Goal: Information Seeking & Learning: Learn about a topic

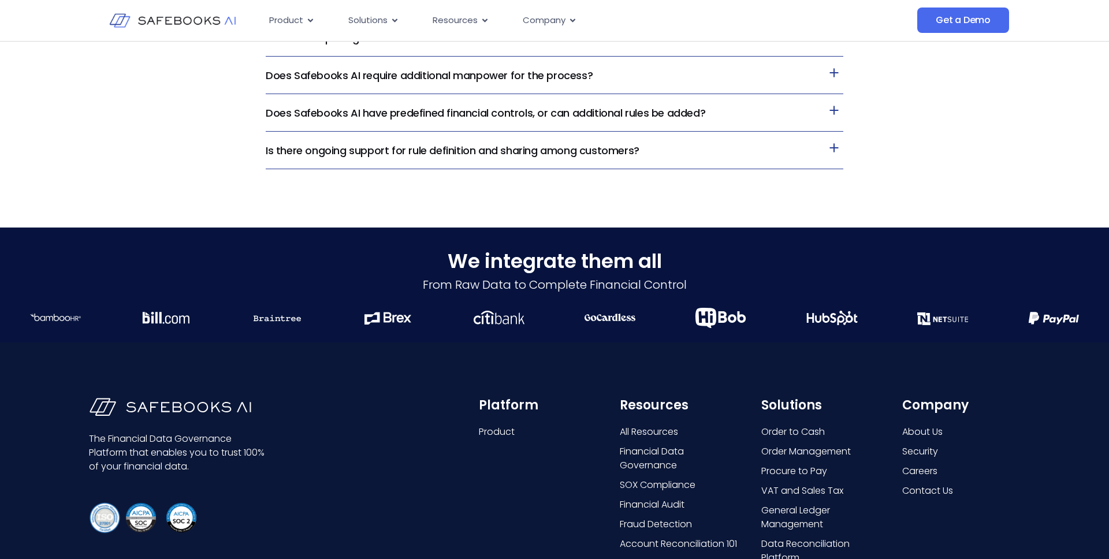
scroll to position [2964, 0]
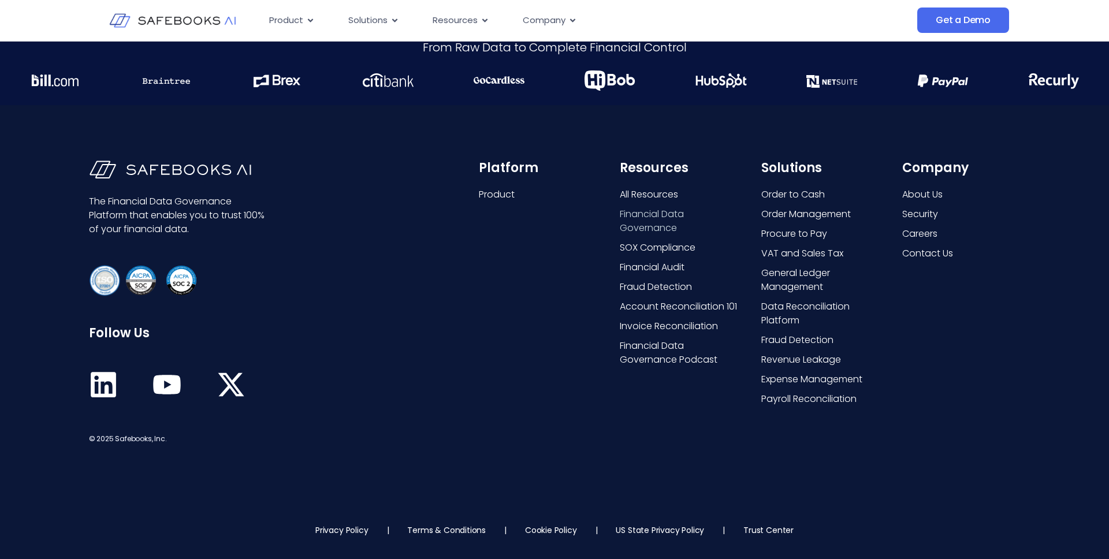
click at [643, 226] on span "Financial Data Governance" at bounding box center [679, 221] width 118 height 28
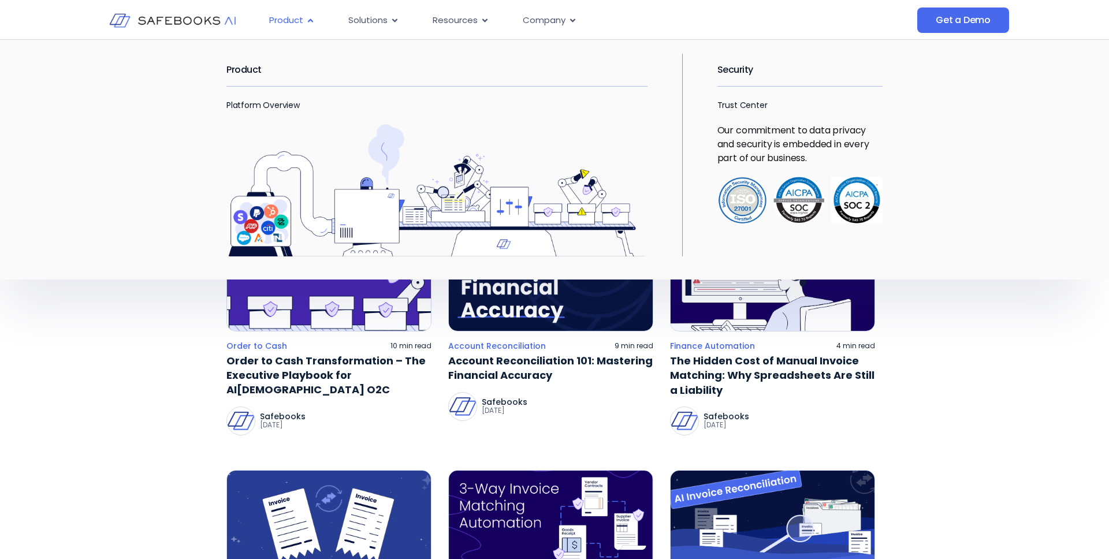
click at [293, 16] on span "Product" at bounding box center [286, 20] width 34 height 13
click at [273, 112] on div "Product Platform Overview" at bounding box center [448, 155] width 444 height 203
click at [273, 96] on div "Product Platform Overview" at bounding box center [448, 155] width 444 height 203
click at [273, 107] on link "Platform Overview" at bounding box center [262, 105] width 73 height 12
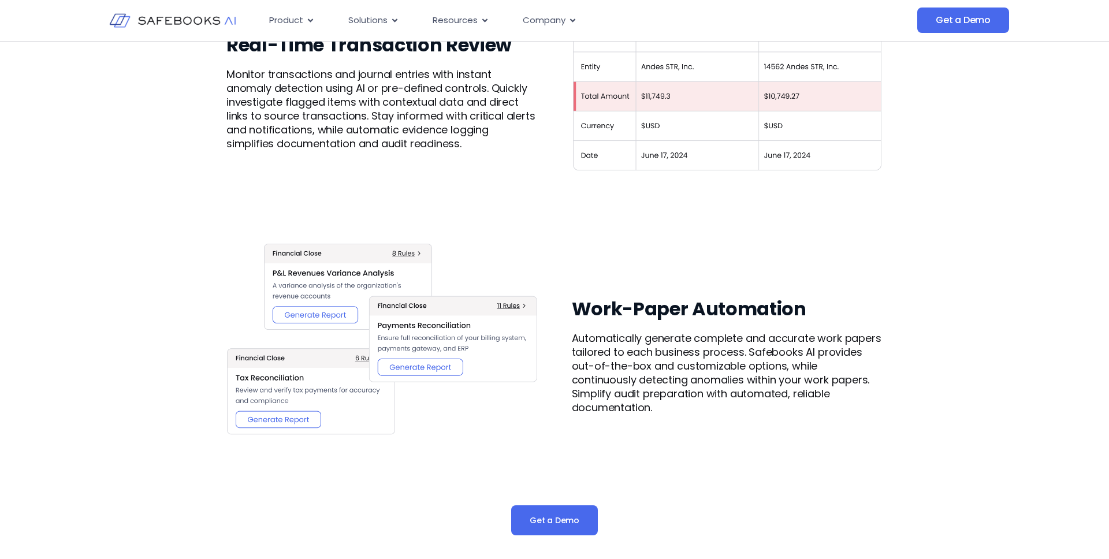
scroll to position [1377, 0]
